Goal: Task Accomplishment & Management: Use online tool/utility

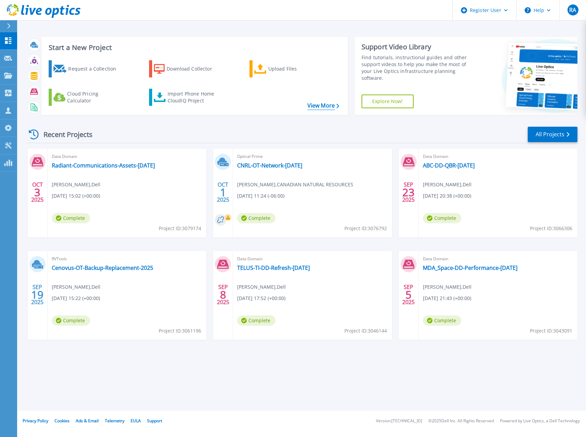
click at [318, 106] on link "View More" at bounding box center [324, 106] width 32 height 7
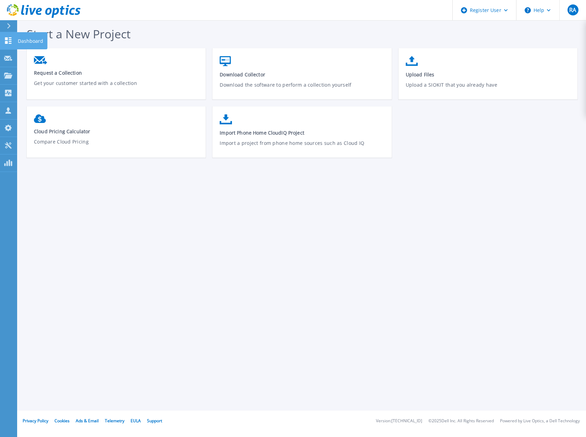
click at [4, 44] on icon at bounding box center [8, 40] width 8 height 7
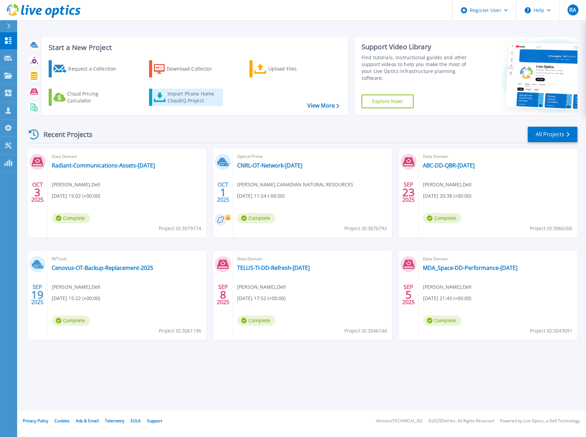
click at [186, 92] on div "Import Phone Home CloudIQ Project" at bounding box center [194, 98] width 53 height 14
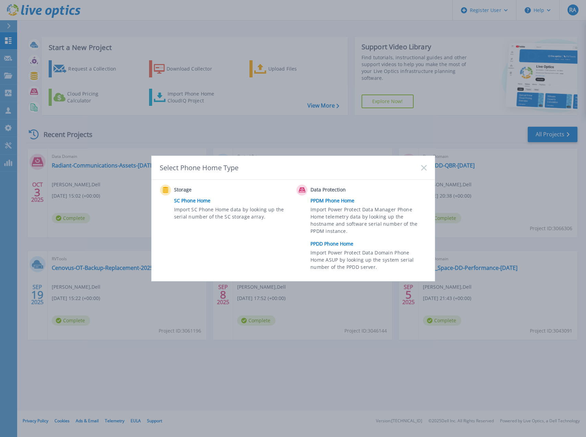
click at [334, 242] on link "PPDD Phone Home" at bounding box center [370, 244] width 119 height 10
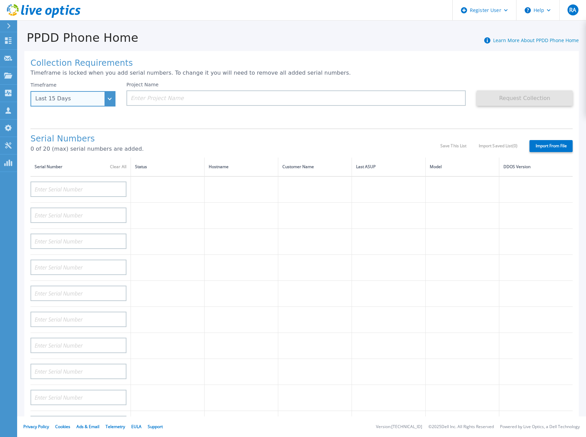
click at [110, 100] on div "Last 15 Days" at bounding box center [73, 98] width 85 height 15
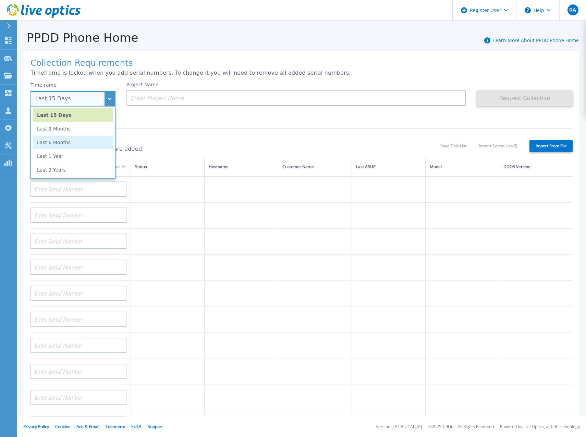
click at [75, 141] on li "Last 6 Months" at bounding box center [73, 143] width 80 height 14
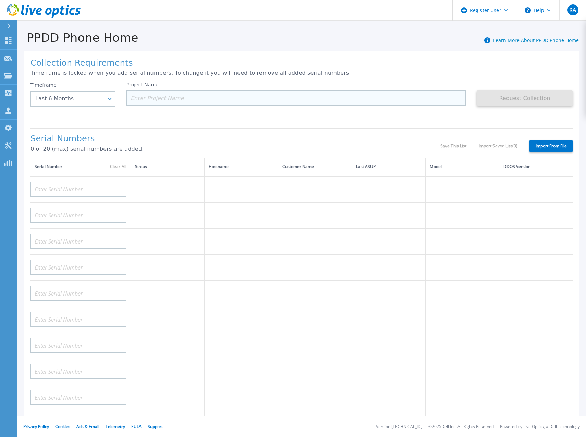
click at [183, 100] on input at bounding box center [295, 98] width 339 height 15
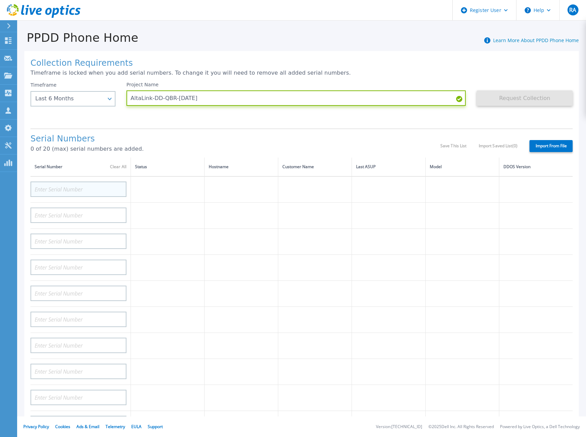
type input "AltaLink-DD-QBR-Oct2025"
click at [52, 188] on input at bounding box center [79, 189] width 96 height 15
click at [87, 190] on input at bounding box center [79, 189] width 96 height 15
paste input "APX00241704712"
type input "APX00241704712"
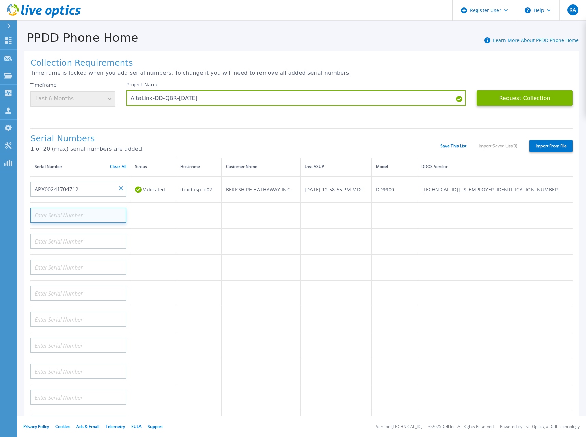
click at [80, 216] on input at bounding box center [79, 215] width 96 height 15
paste input "APX00241704713"
type input "APX00241704713"
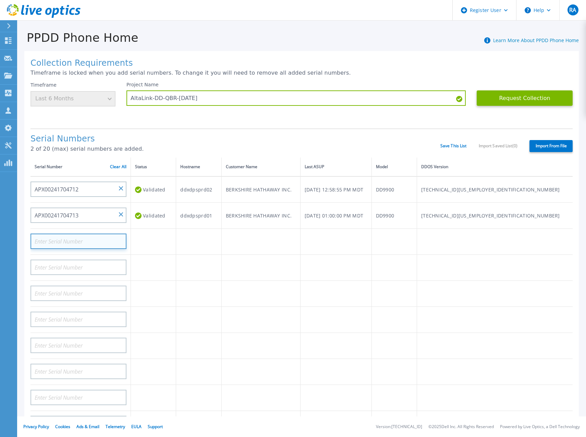
click at [89, 243] on input at bounding box center [79, 241] width 96 height 15
paste input "APM00203402555"
type input "APM00203402555"
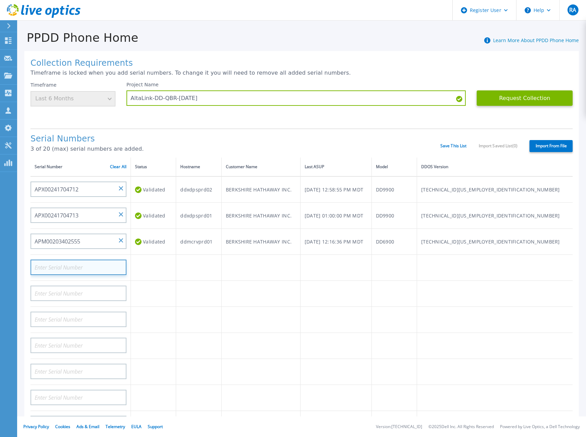
click at [86, 268] on input at bounding box center [79, 267] width 96 height 15
paste input "AUDVRRWKJSDZCE"
type input "AUDVRRWKJSDZCE"
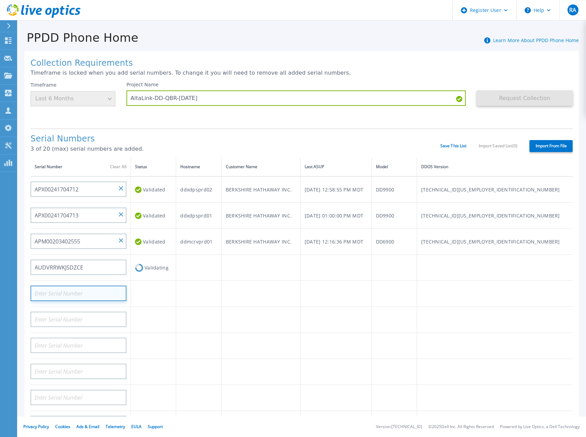
click at [87, 290] on input at bounding box center [79, 293] width 96 height 15
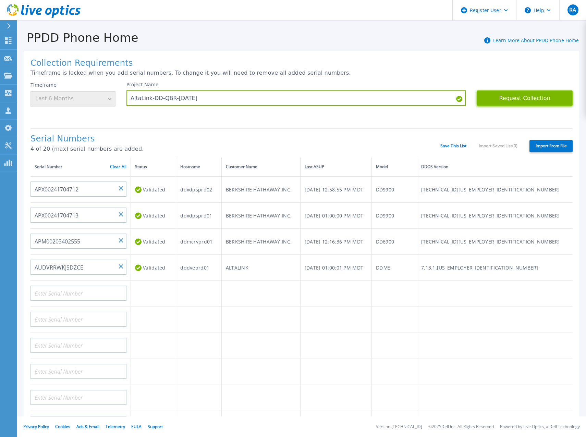
click at [510, 97] on button "Request Collection" at bounding box center [525, 98] width 96 height 15
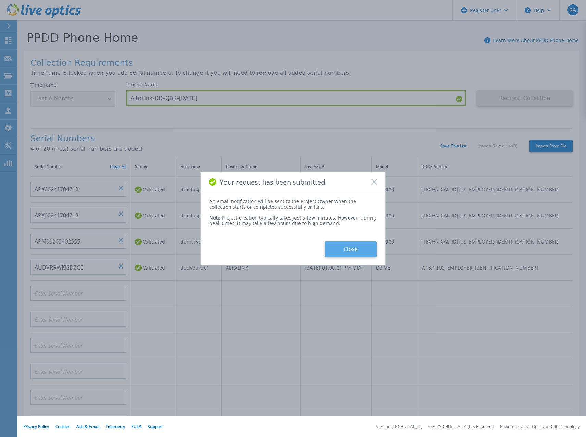
click at [358, 248] on button "Close" at bounding box center [351, 249] width 52 height 15
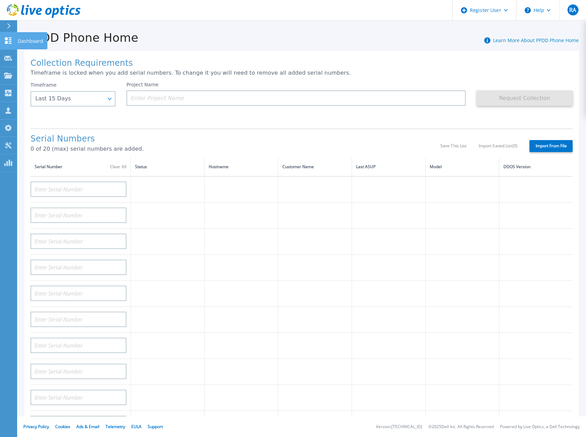
click at [6, 43] on icon at bounding box center [8, 40] width 7 height 7
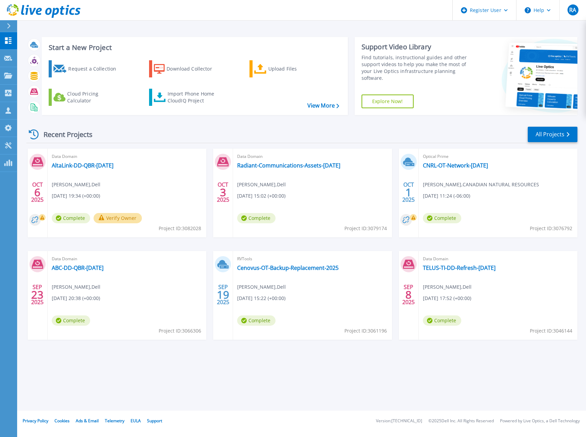
click at [117, 220] on button "Verify Owner" at bounding box center [118, 218] width 48 height 10
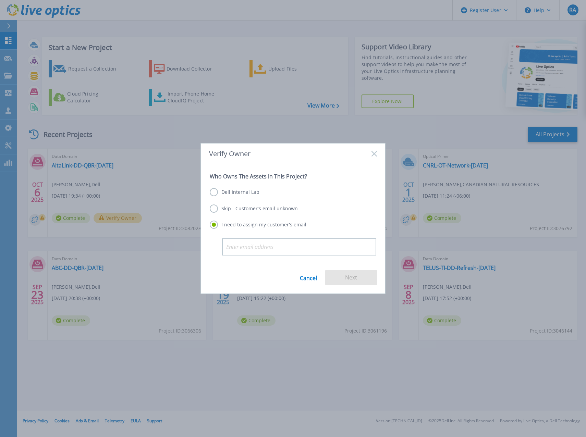
click at [231, 192] on label "Dell Internal Lab" at bounding box center [235, 192] width 50 height 8
click at [0, 0] on input "Dell Internal Lab" at bounding box center [0, 0] width 0 height 0
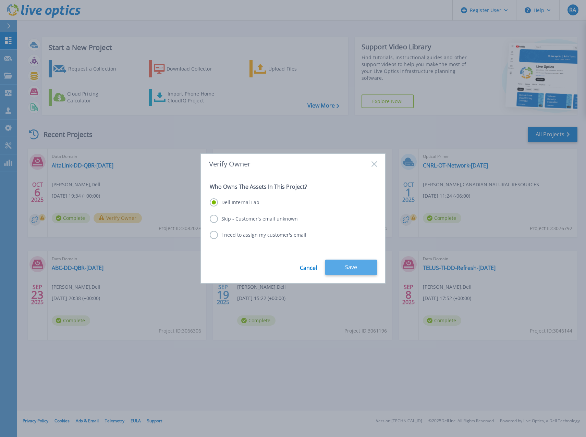
click at [351, 266] on button "Save" at bounding box center [351, 267] width 52 height 15
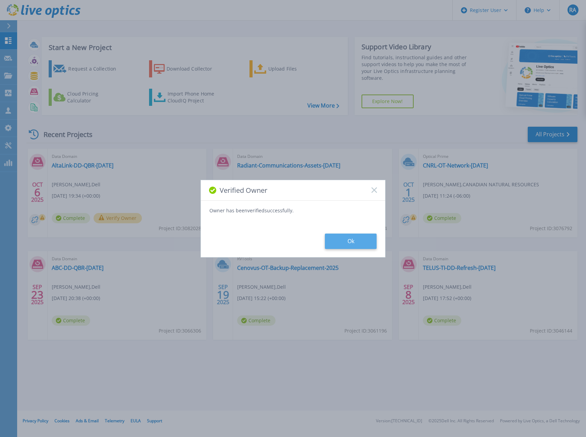
click at [353, 244] on button "Ok" at bounding box center [351, 241] width 52 height 15
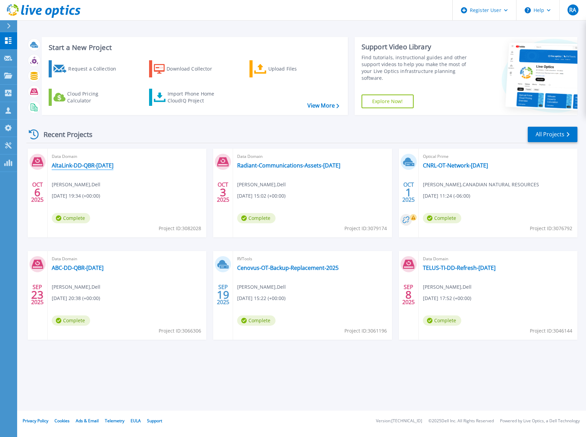
click at [100, 165] on link "AltaLink-DD-QBR-[DATE]" at bounding box center [83, 165] width 62 height 7
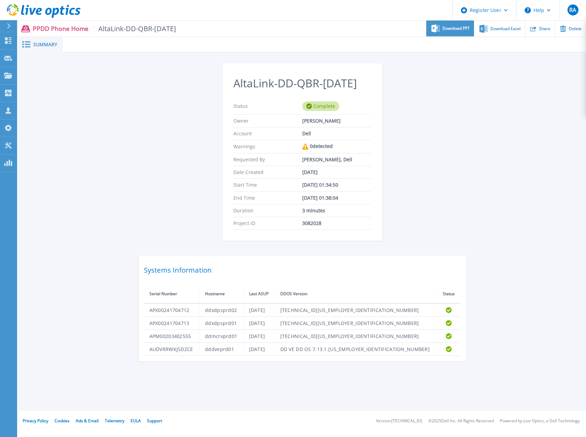
click at [446, 28] on span "Download PPT" at bounding box center [456, 28] width 27 height 4
click at [512, 29] on span "Download Excel" at bounding box center [506, 28] width 30 height 4
click at [465, 171] on div "AltaLink-DD-QBR-[DATE] Status Complete Owner [PERSON_NAME] Account Dell Warning…" at bounding box center [302, 212] width 328 height 298
